Goal: Task Accomplishment & Management: Complete application form

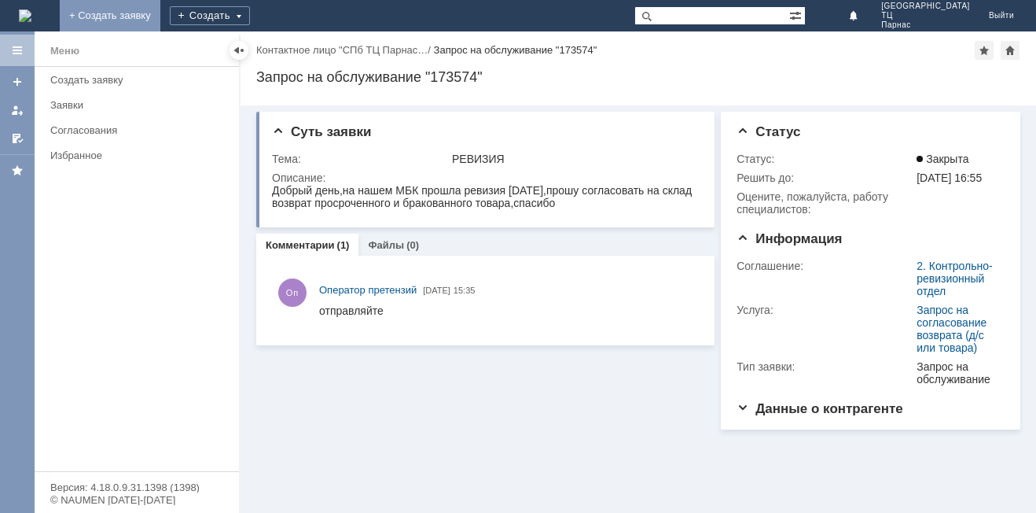
click at [160, 13] on link "+ Создать заявку" at bounding box center [110, 15] width 101 height 31
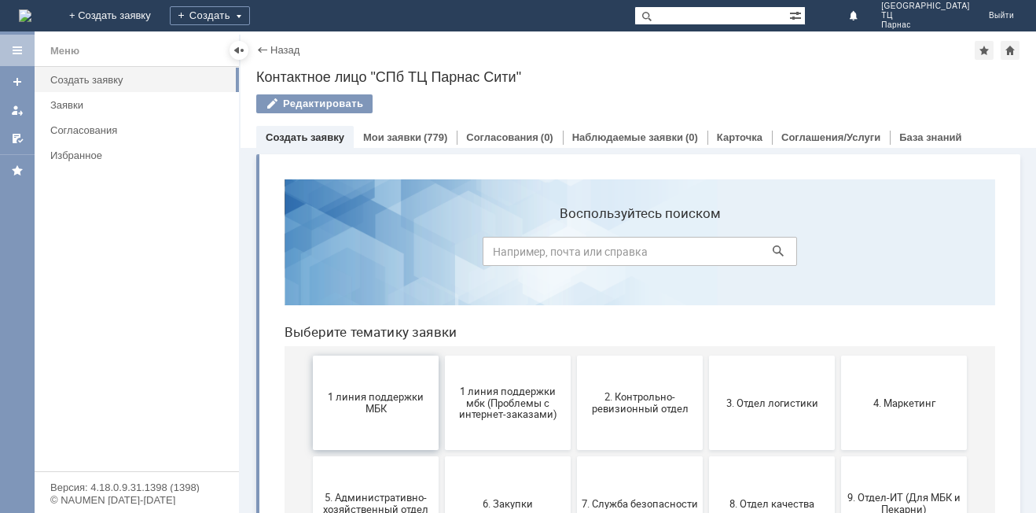
click at [382, 400] on span "1 линия поддержки МБК" at bounding box center [376, 403] width 116 height 24
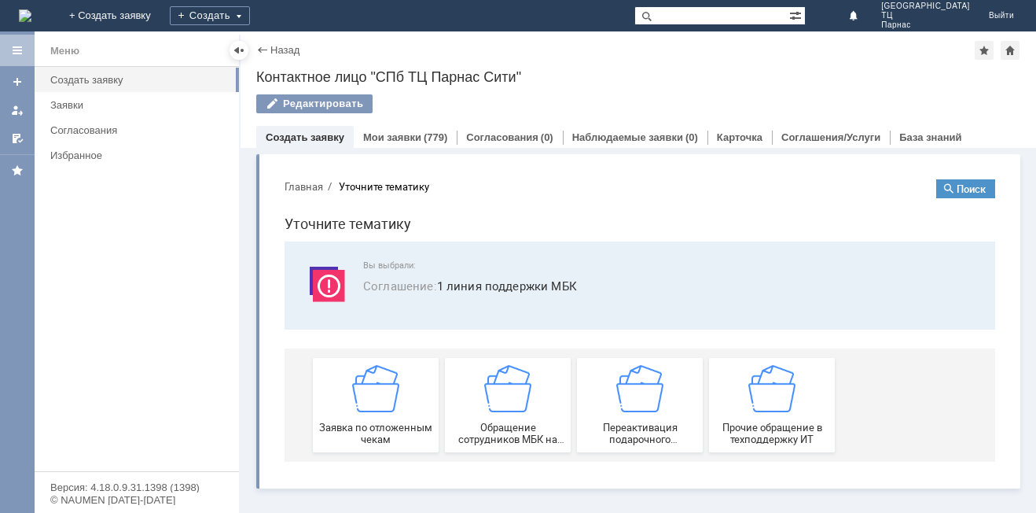
click at [382, 400] on img at bounding box center [375, 388] width 47 height 47
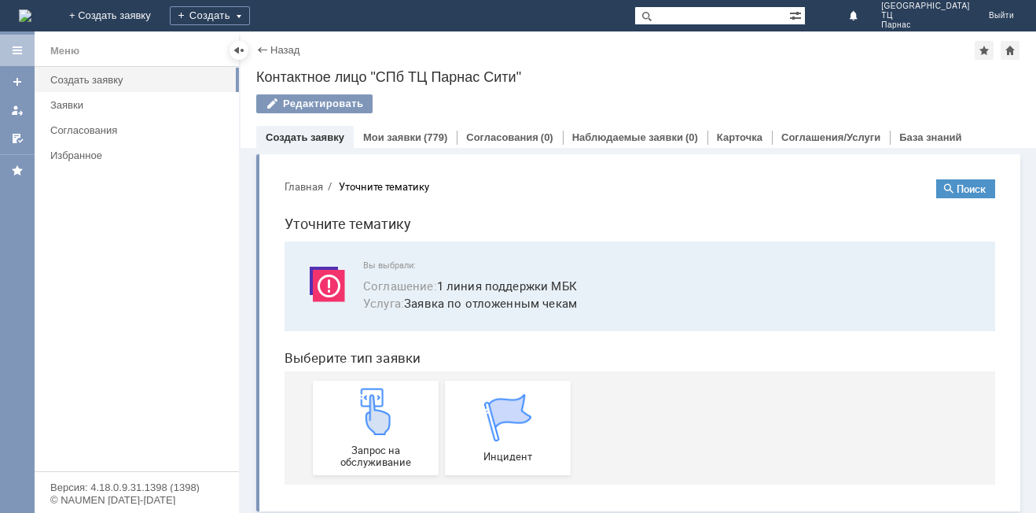
click at [382, 400] on img at bounding box center [375, 411] width 47 height 47
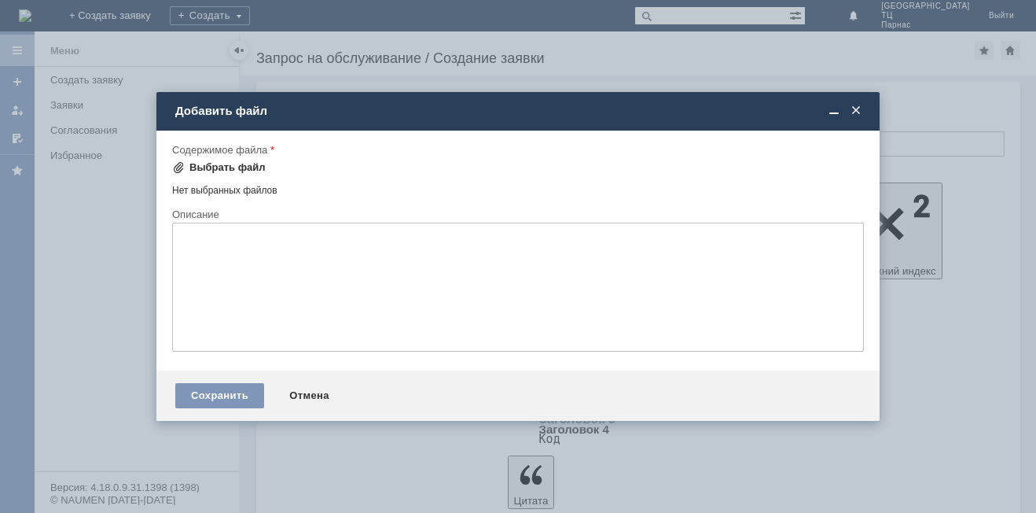
click at [190, 163] on div "Выбрать файл" at bounding box center [228, 167] width 76 height 13
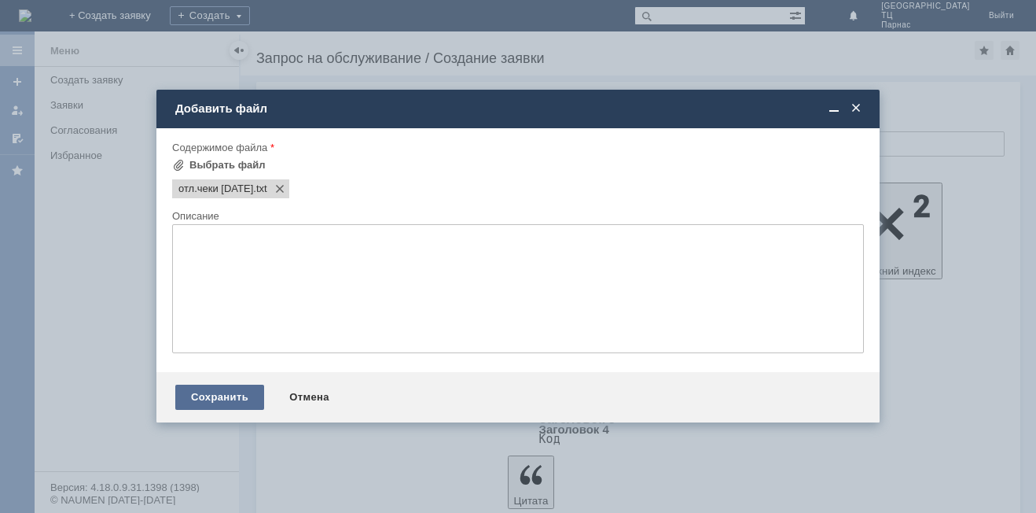
click at [223, 392] on div "Сохранить" at bounding box center [219, 397] width 89 height 25
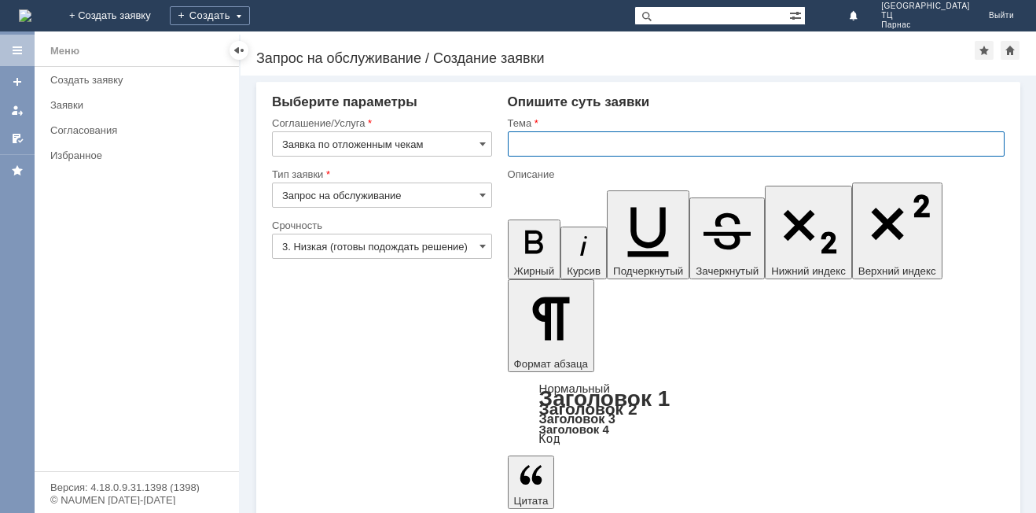
click at [527, 151] on input "text" at bounding box center [756, 143] width 497 height 25
type input "мбк спб парнас сити"
